Goal: Information Seeking & Learning: Learn about a topic

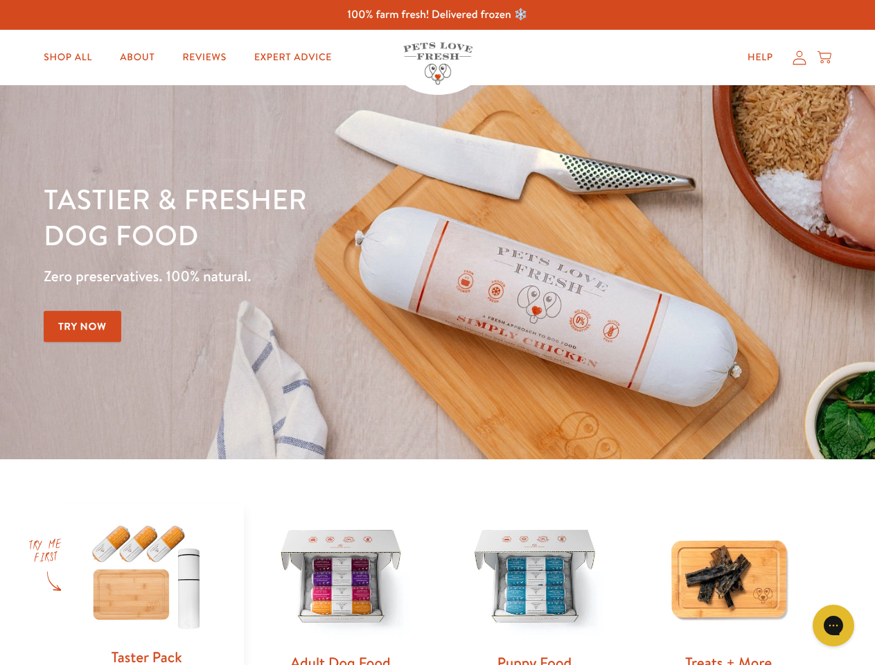
click at [437, 333] on div "Tastier & fresher dog food Zero preservatives. 100% natural. Try Now" at bounding box center [306, 272] width 525 height 183
click at [833, 626] on icon "Gorgias live chat" at bounding box center [832, 625] width 13 height 13
